Goal: Task Accomplishment & Management: Use online tool/utility

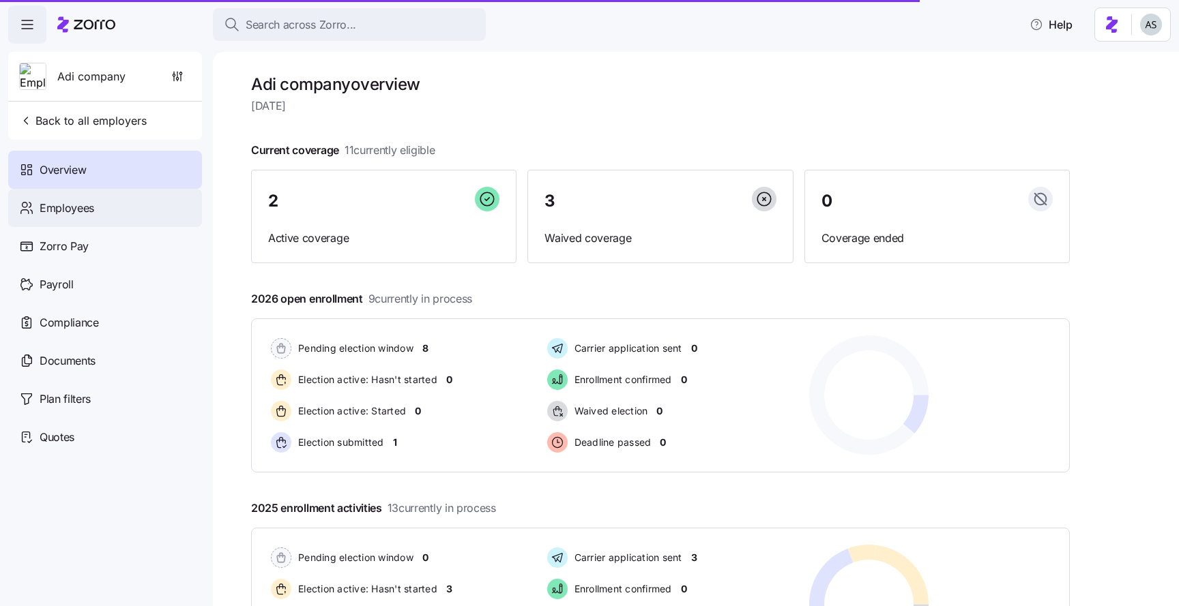
click at [82, 213] on span "Employees" at bounding box center [67, 208] width 55 height 17
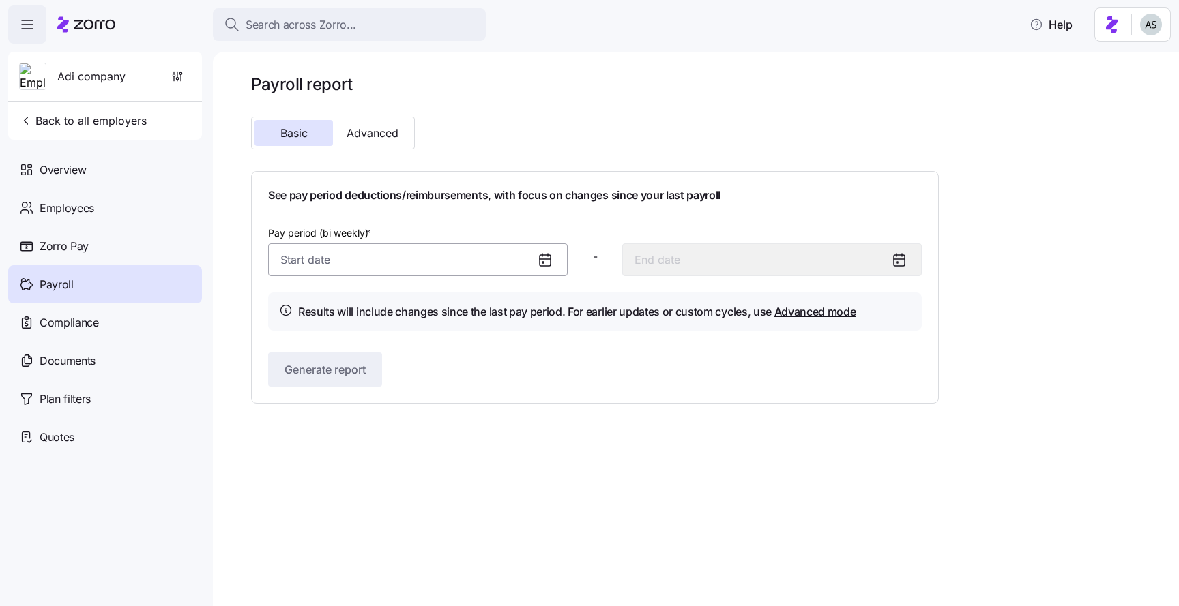
click at [428, 267] on input "Pay period (bi weekly) *" at bounding box center [417, 259] width 299 height 33
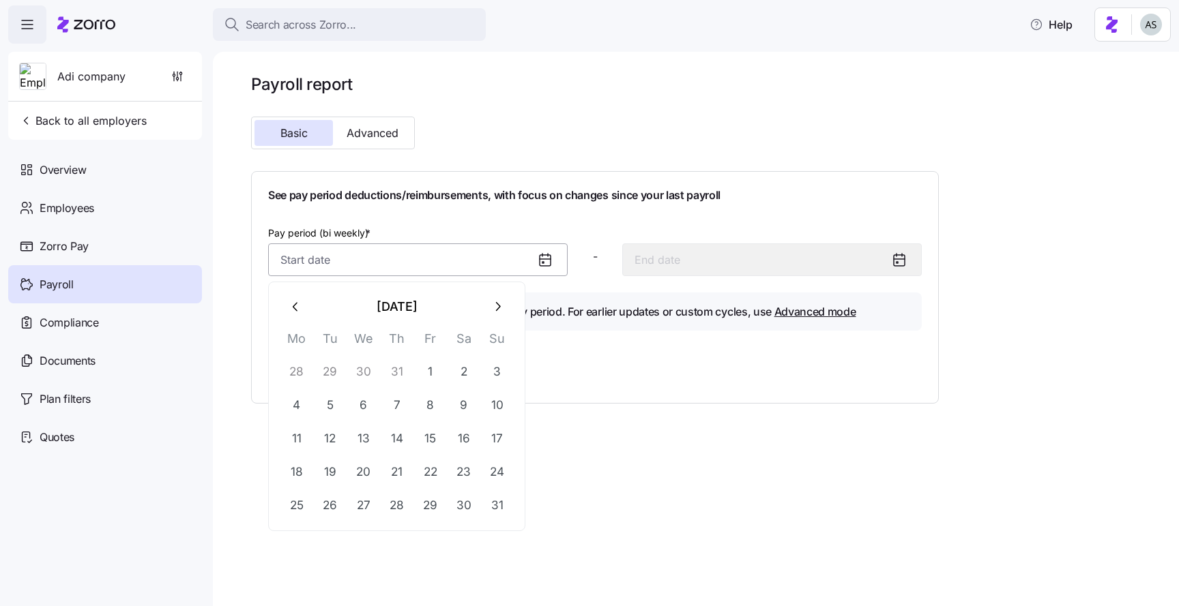
click at [428, 267] on input "Pay period (bi weekly) *" at bounding box center [417, 259] width 299 height 33
click at [509, 189] on h1 "See pay period deductions/reimbursements, with focus on changes since your last…" at bounding box center [594, 195] width 653 height 14
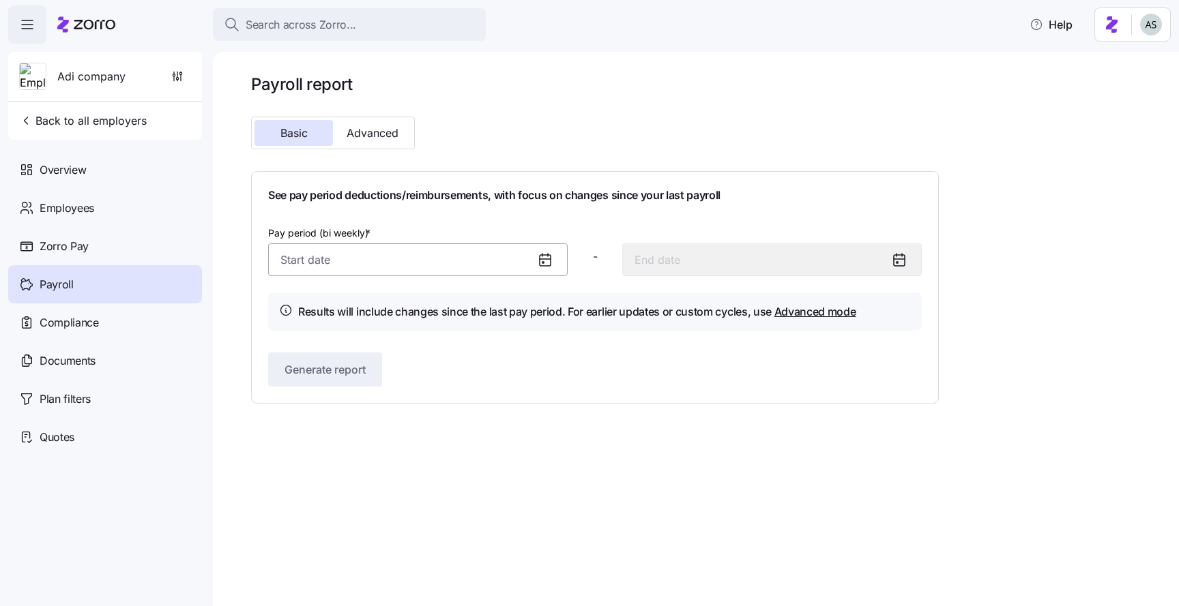
click at [462, 248] on input "Pay period (bi weekly) *" at bounding box center [417, 259] width 299 height 33
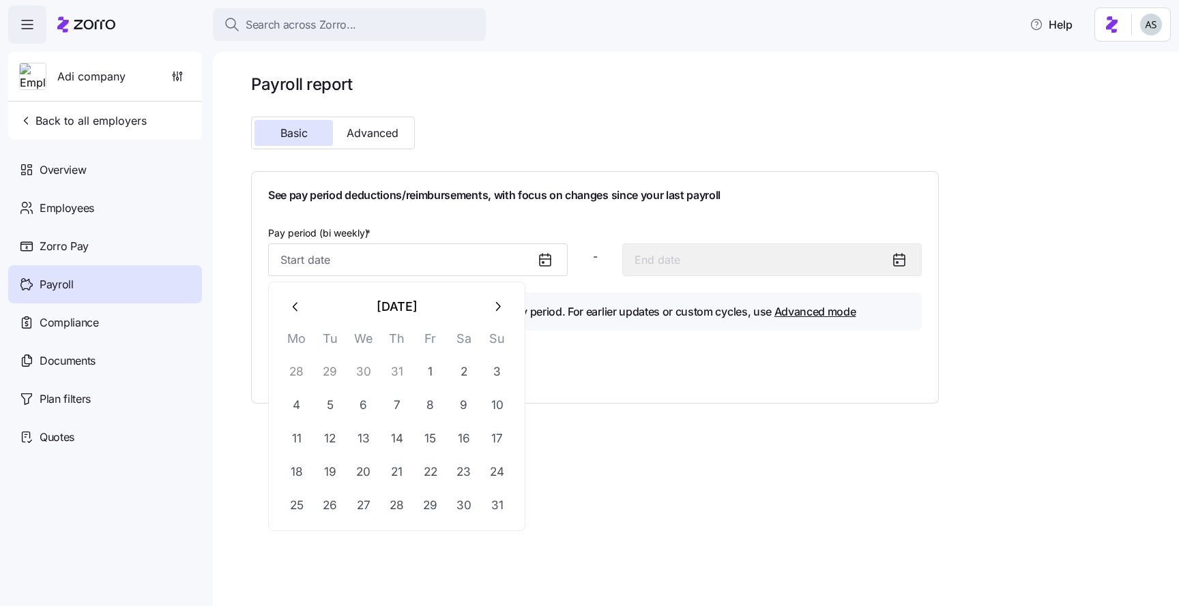
click at [480, 306] on button "August 2025" at bounding box center [396, 307] width 168 height 33
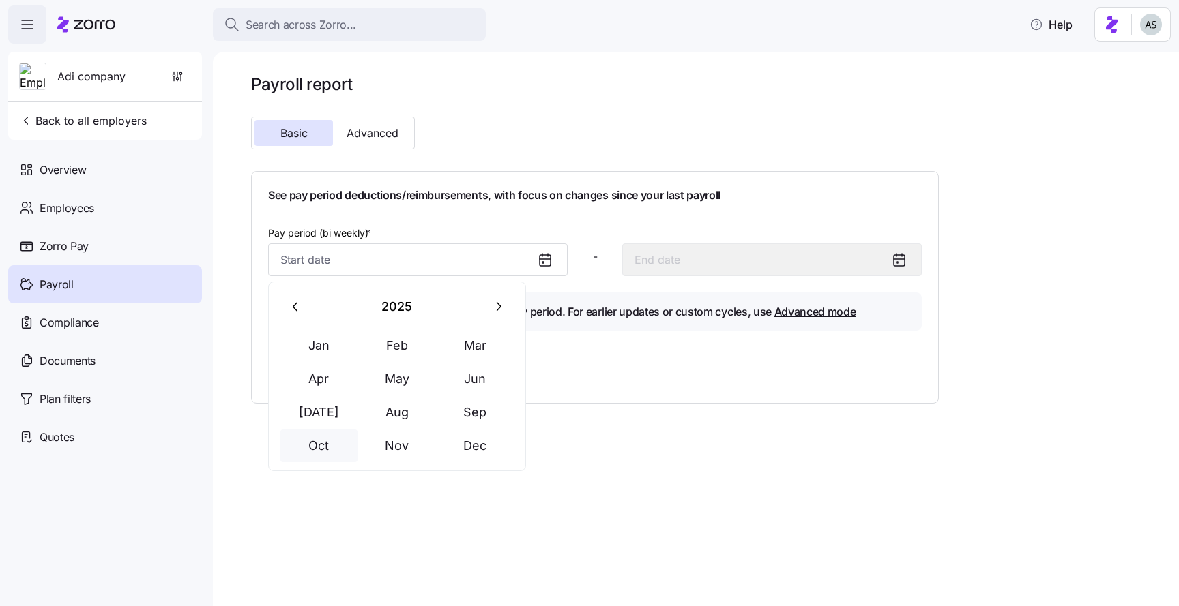
click at [323, 441] on button "Oct" at bounding box center [319, 446] width 78 height 33
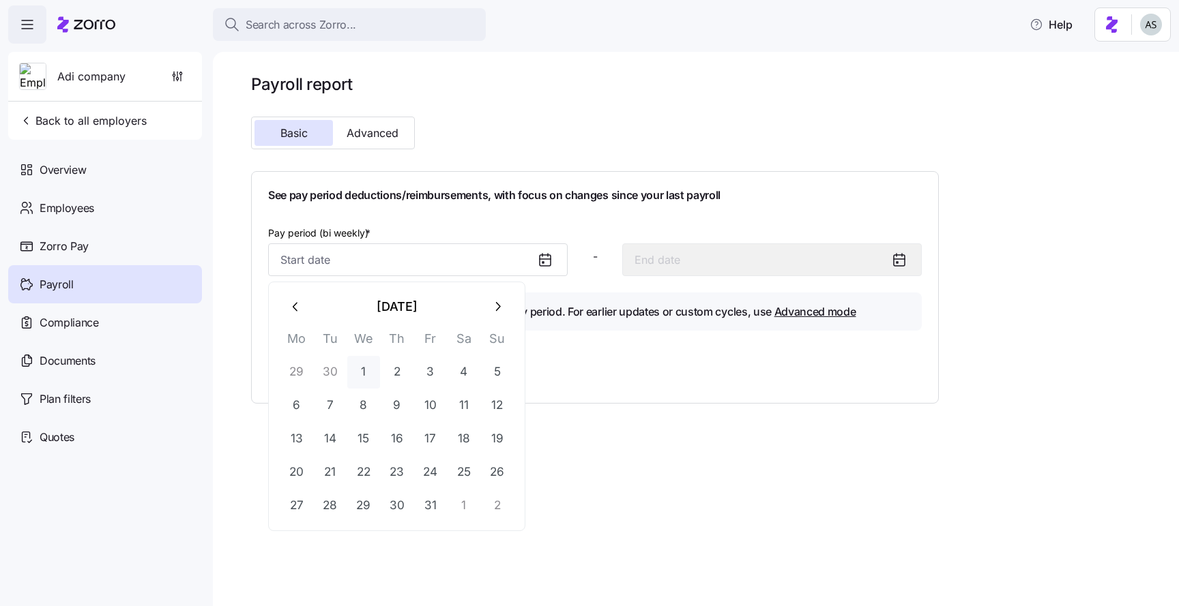
click at [363, 379] on button "1" at bounding box center [363, 372] width 33 height 33
type input "October 1, 2025"
type input "October 14, 2025"
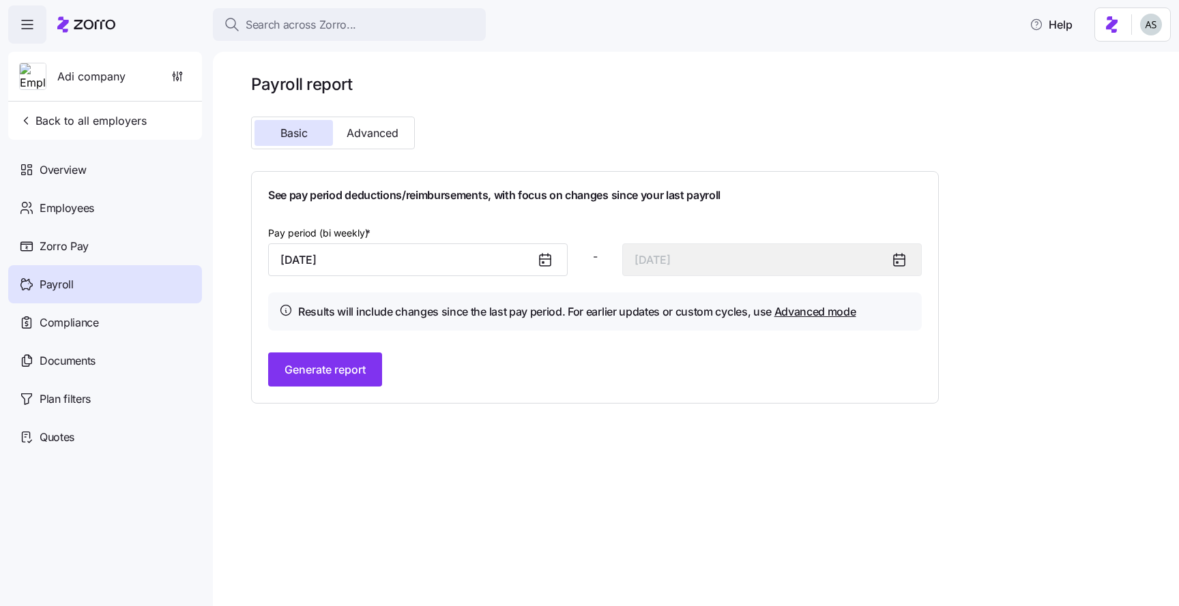
click at [362, 347] on div "See pay period deductions/reimbursements, with focus on changes since your last…" at bounding box center [594, 287] width 653 height 198
click at [362, 353] on div "Generate report" at bounding box center [594, 370] width 653 height 34
click at [357, 367] on span "Generate report" at bounding box center [324, 369] width 81 height 16
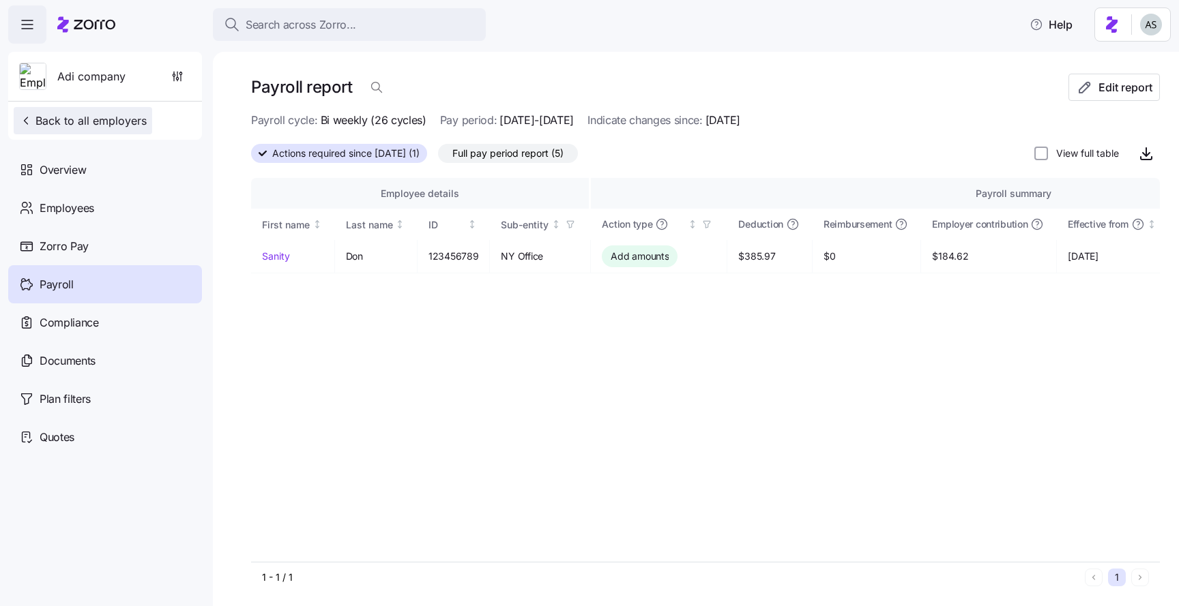
click at [121, 113] on span "Back to all employers" at bounding box center [83, 121] width 128 height 16
